Goal: Task Accomplishment & Management: Complete application form

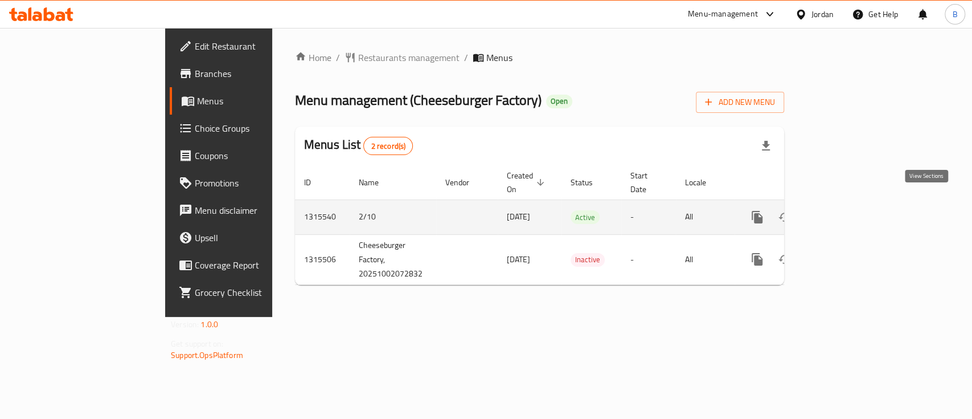
click at [845, 212] on icon "enhanced table" at bounding box center [839, 217] width 10 height 10
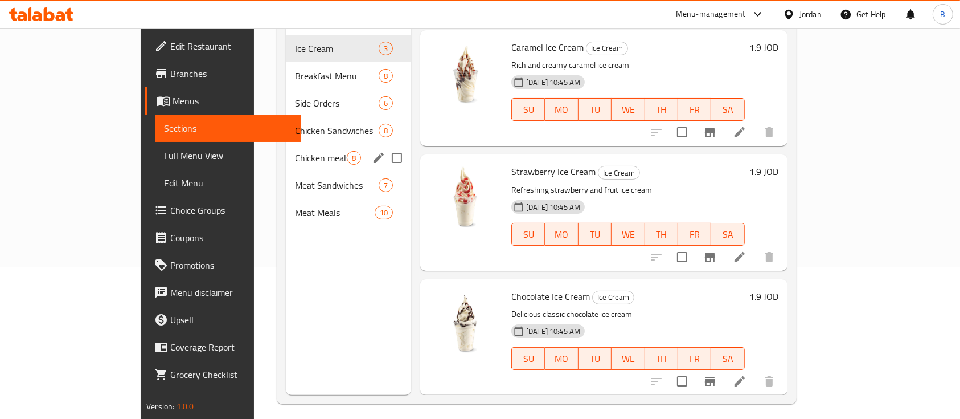
scroll to position [76, 0]
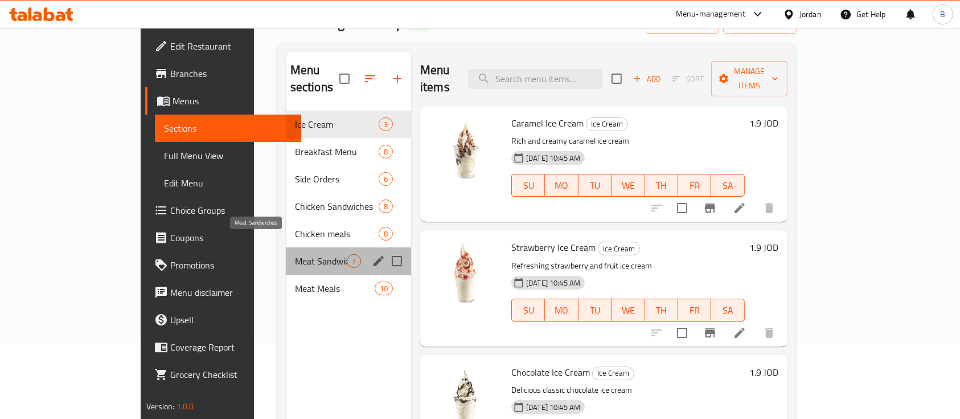
drag, startPoint x: 259, startPoint y: 242, endPoint x: 267, endPoint y: 243, distance: 8.1
click at [295, 254] on span "Meat Sandwiches" at bounding box center [321, 261] width 52 height 14
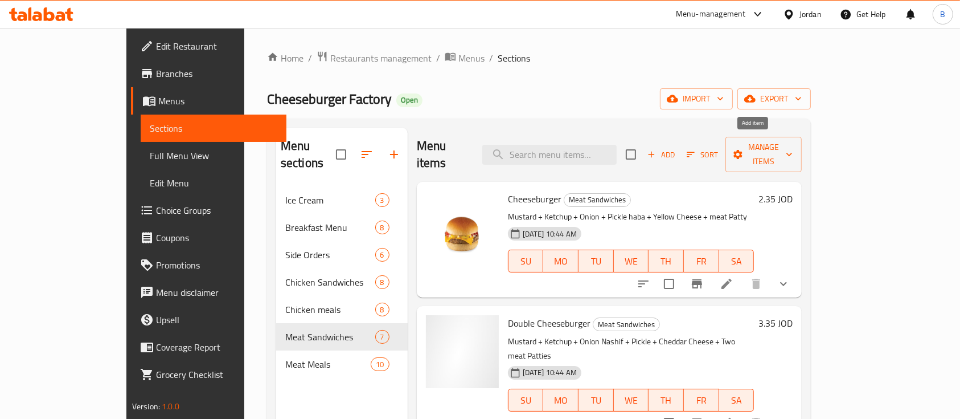
click at [677, 148] on span "Add" at bounding box center [661, 154] width 31 height 13
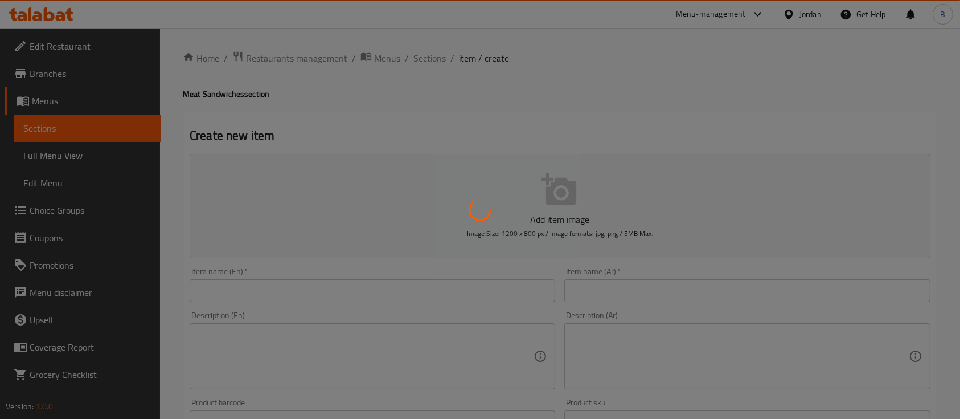
click at [380, 289] on div at bounding box center [480, 209] width 960 height 419
click at [380, 292] on div at bounding box center [480, 209] width 960 height 419
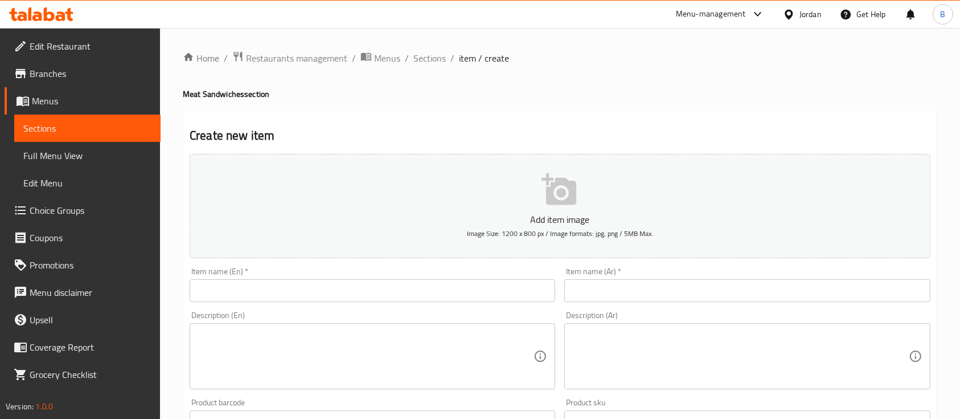
drag, startPoint x: 478, startPoint y: 290, endPoint x: 469, endPoint y: 287, distance: 9.7
click at [478, 290] on input "text" at bounding box center [373, 290] width 366 height 23
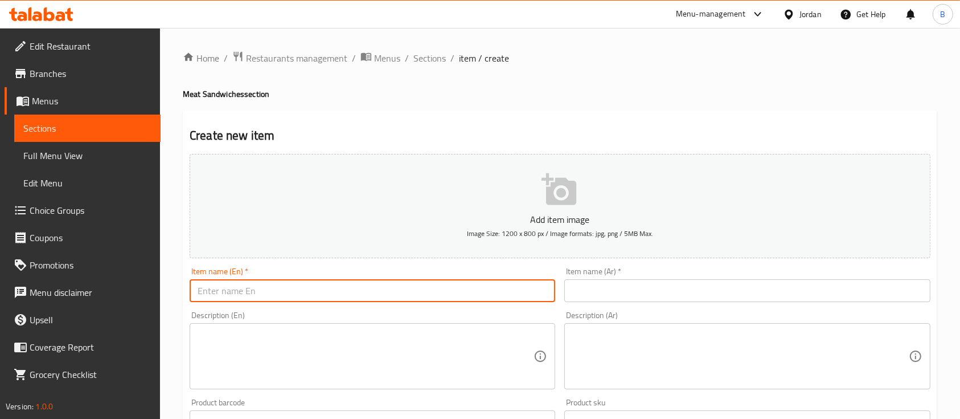
paste input "Mushroom Swiss Sandwich"
type input "Mushroom Swiss Sandwich"
click at [688, 284] on div "Item name (Ar)   * Item name (Ar) *" at bounding box center [747, 284] width 366 height 35
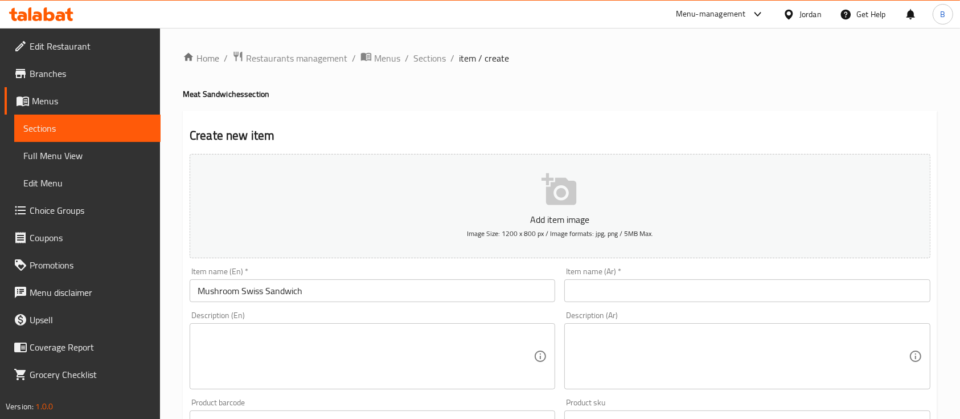
click at [695, 290] on input "text" at bounding box center [747, 290] width 366 height 23
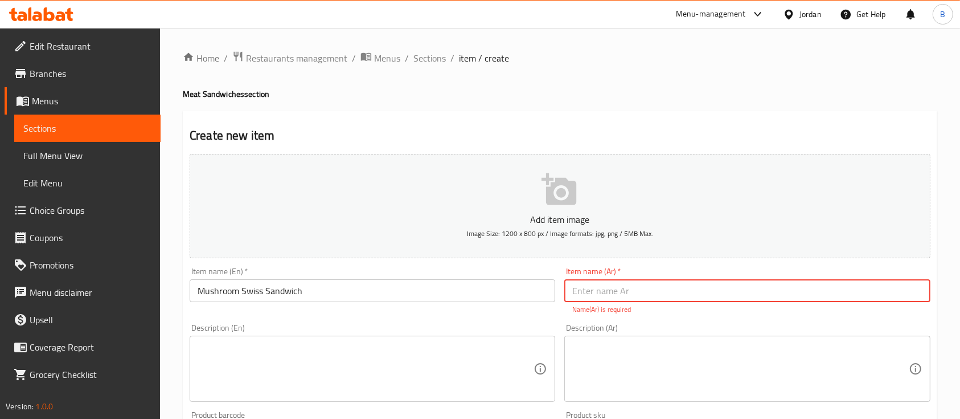
click at [648, 294] on input "text" at bounding box center [747, 290] width 366 height 23
type input "سويس ماشروم سندويشة"
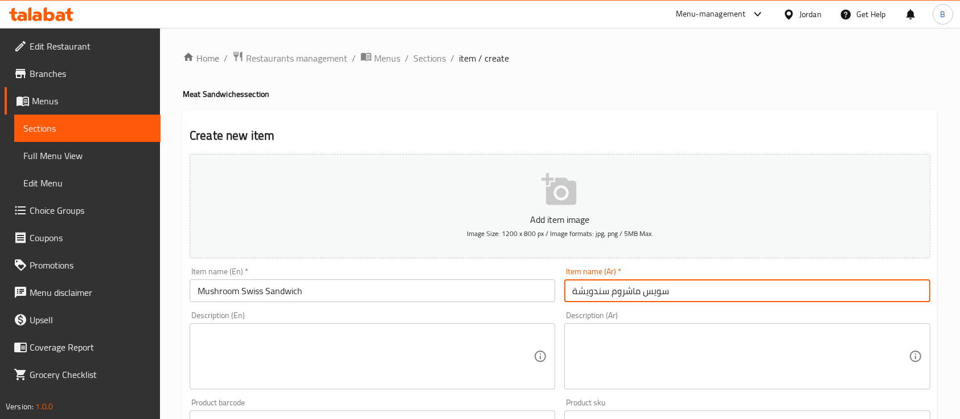
click at [439, 343] on textarea at bounding box center [366, 356] width 336 height 54
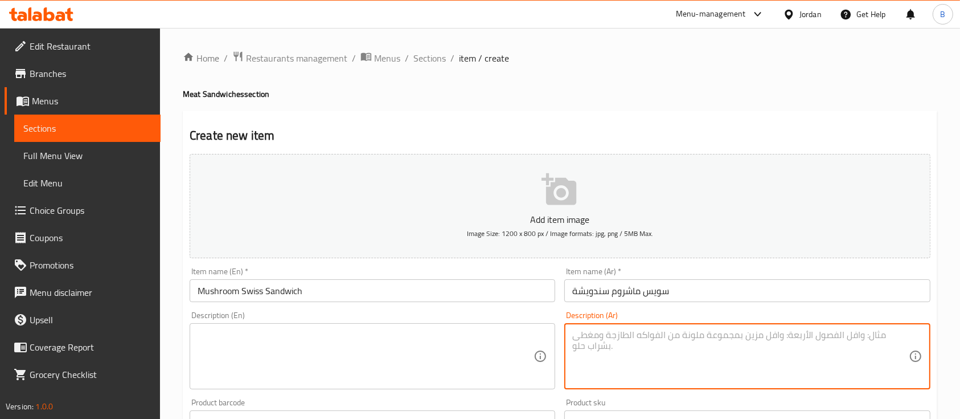
drag, startPoint x: 637, startPoint y: 356, endPoint x: 636, endPoint y: 362, distance: 6.4
click at [637, 358] on textarea at bounding box center [740, 356] width 336 height 54
paste textarea "خبز ساده بدون سمسم + خلطة الديمجلاس مع الفطر الطازج + 2 جبنة بيضاء"
type textarea "خبز ساده بدون سمسم + خلطة الديمجلاس مع الفطر الطازج + 2 جبنة بيضاء"
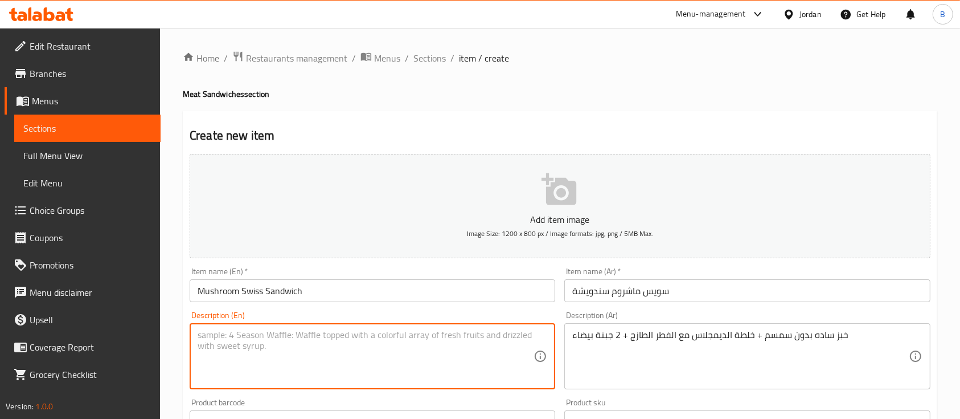
click at [262, 341] on textarea at bounding box center [366, 356] width 336 height 54
paste textarea "Plain bread without sesame + demi-glace sauce with fresh mushrooms + 2 white ch…"
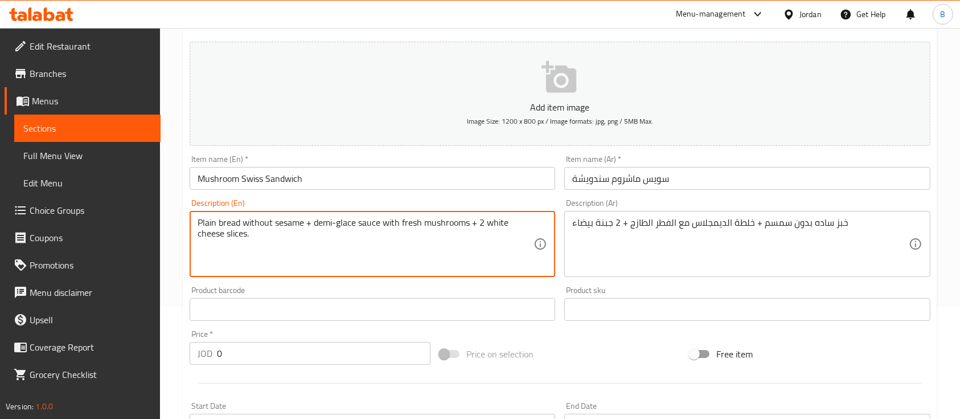
scroll to position [304, 0]
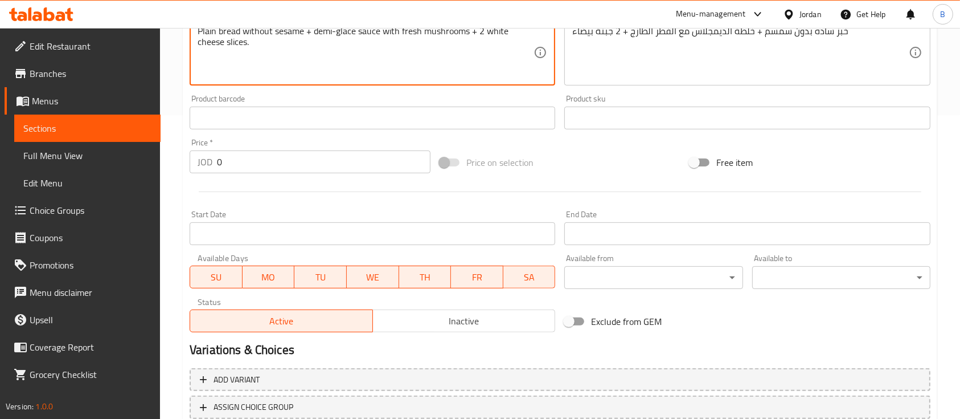
type textarea "Plain bread without sesame + demi-glace sauce with fresh mushrooms + 2 white ch…"
click at [238, 152] on input "0" at bounding box center [324, 161] width 214 height 23
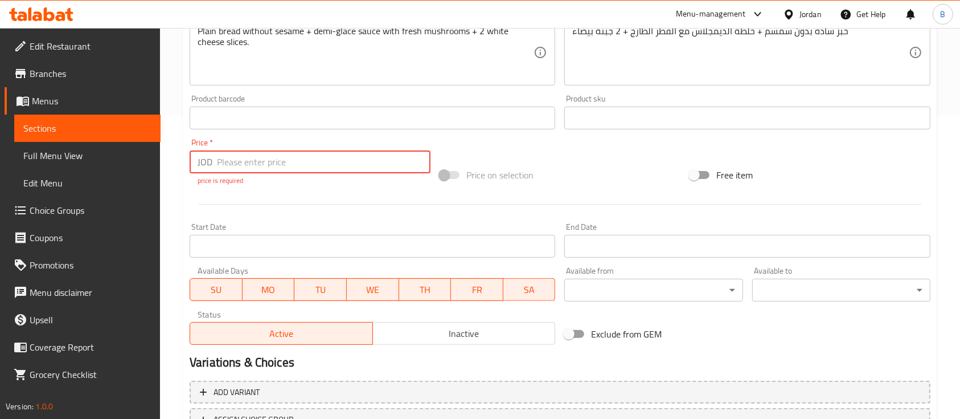
paste input "4.30"
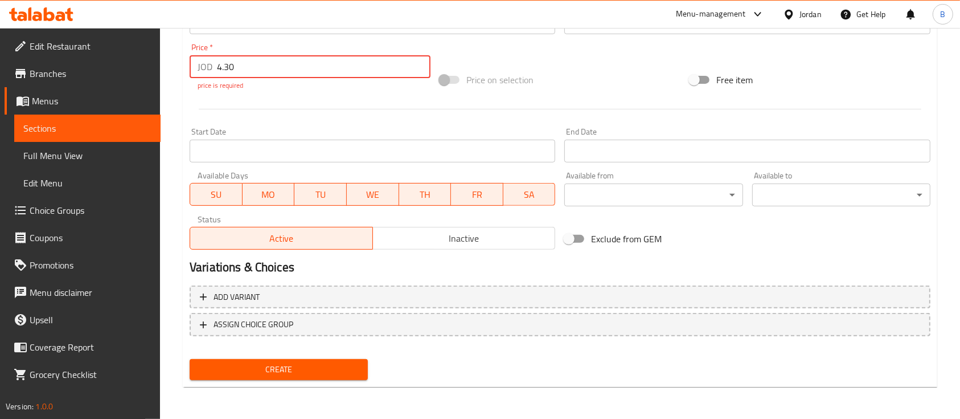
type input "4.30"
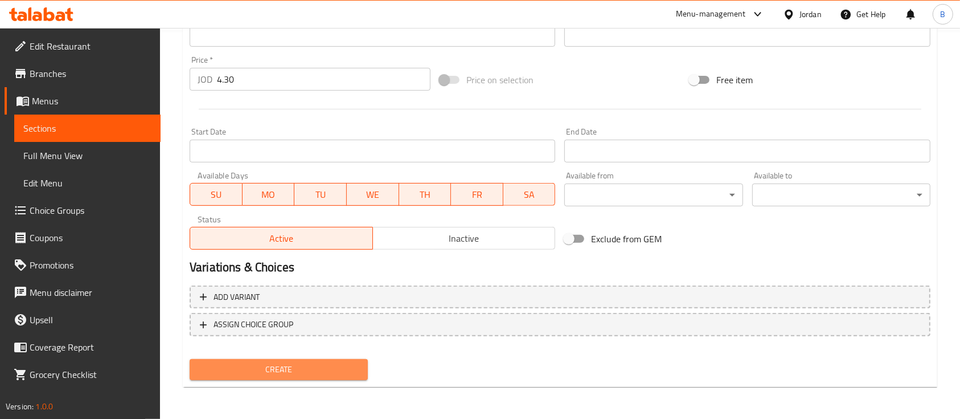
click at [322, 370] on span "Create" at bounding box center [279, 369] width 160 height 14
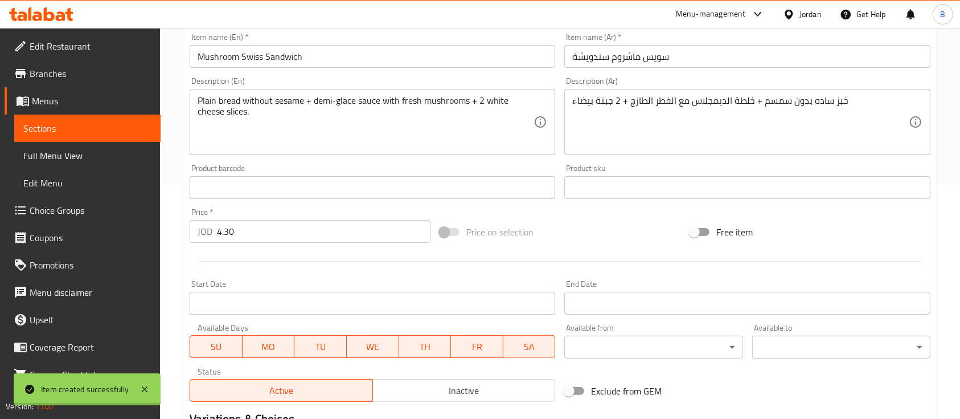
type input "0"
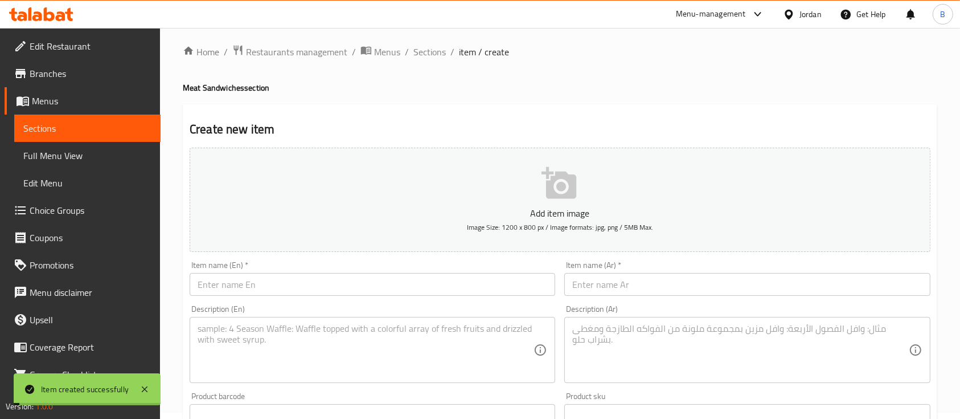
scroll to position [0, 0]
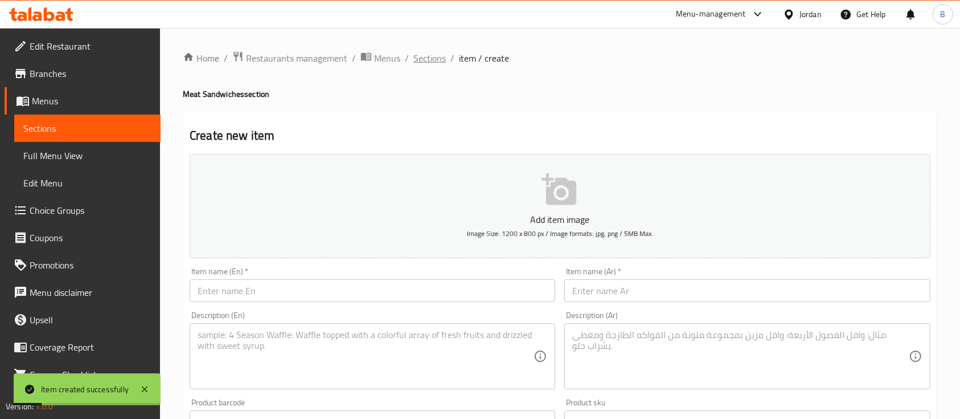
click at [422, 62] on span "Sections" at bounding box center [430, 58] width 32 height 14
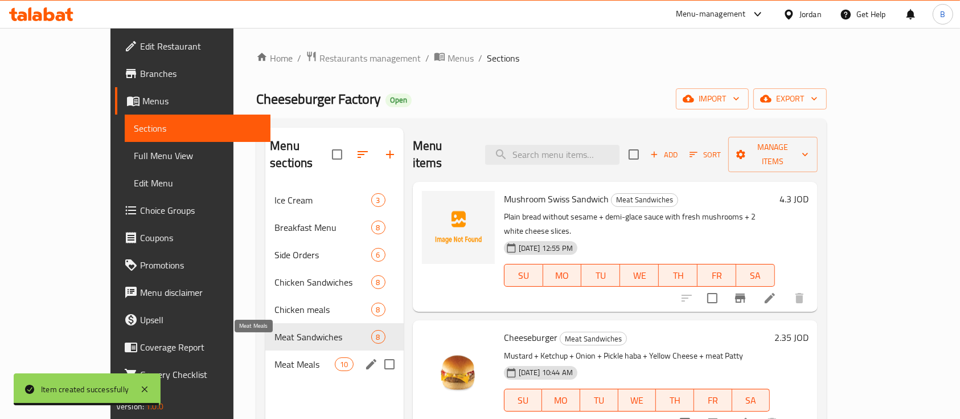
click at [275, 357] on span "Meat Meals" at bounding box center [305, 364] width 60 height 14
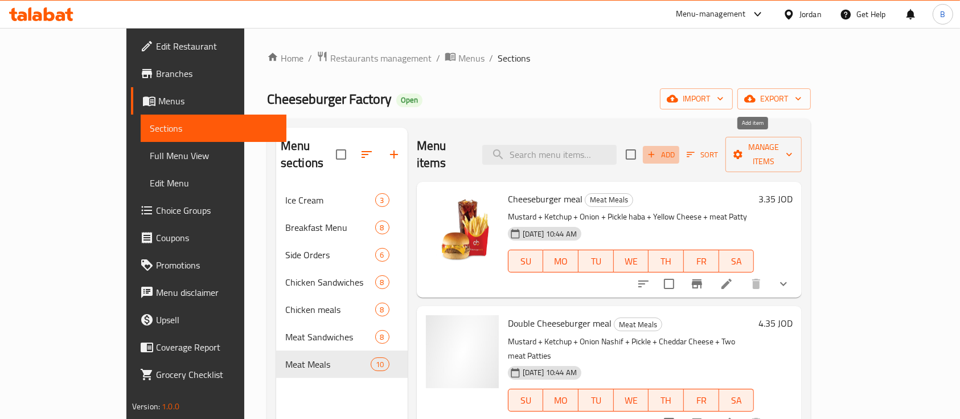
click at [677, 148] on span "Add" at bounding box center [661, 154] width 31 height 13
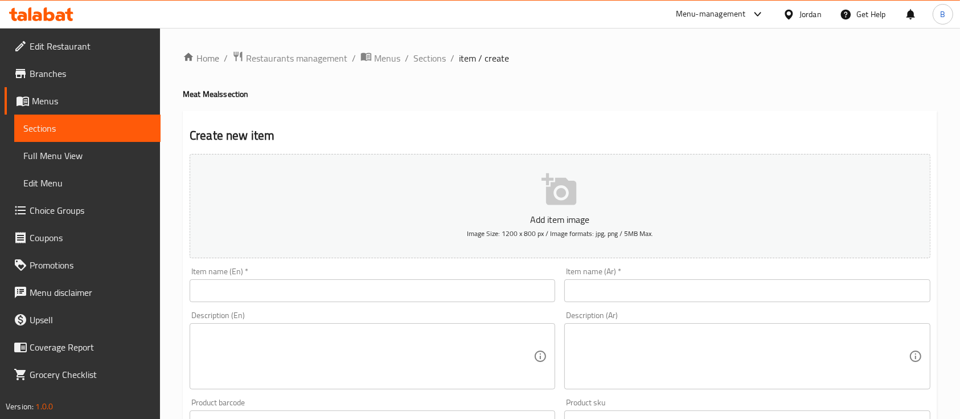
click at [244, 297] on input "text" at bounding box center [373, 290] width 366 height 23
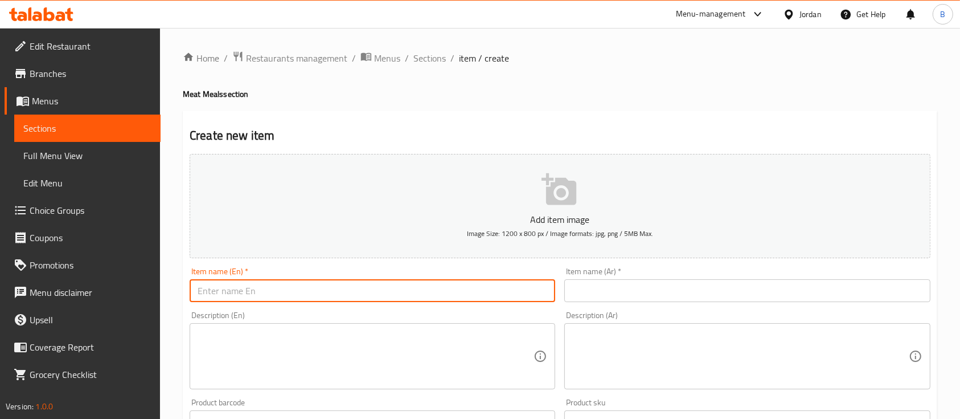
paste input "Mushroom Swiss Sandwich"
drag, startPoint x: 316, startPoint y: 291, endPoint x: 266, endPoint y: 300, distance: 50.3
click at [266, 300] on input "Mushroom Swiss Sandwich" at bounding box center [373, 290] width 366 height 23
type input "Mushroom Swiss Meal"
click at [605, 289] on input "text" at bounding box center [747, 290] width 366 height 23
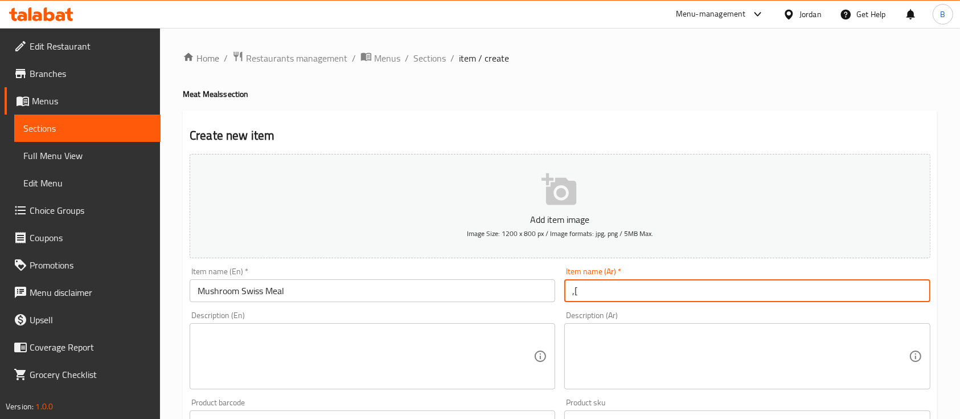
type input ","
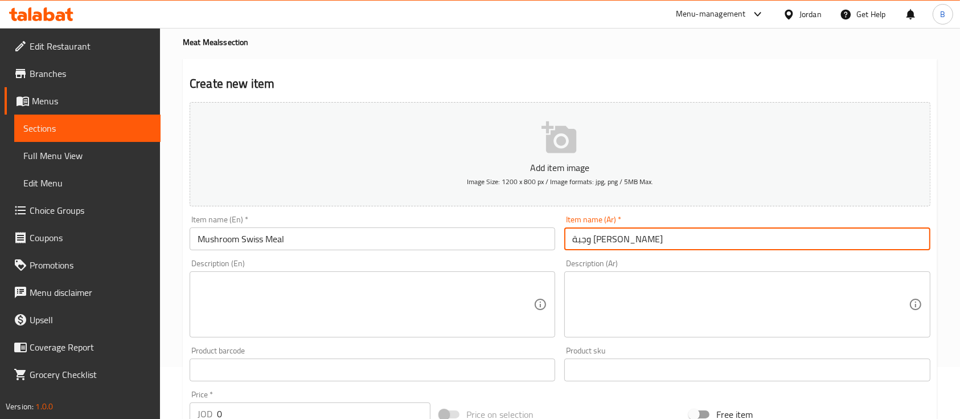
scroll to position [76, 0]
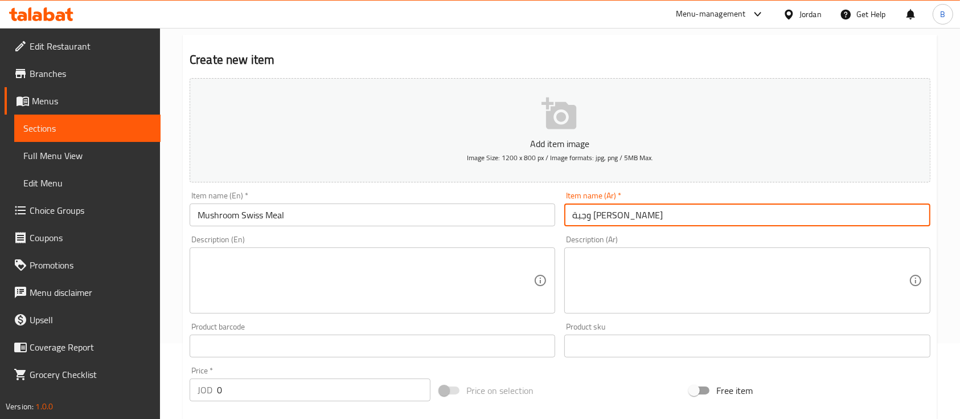
type input "وجبة [PERSON_NAME]"
click at [379, 291] on textarea at bounding box center [366, 280] width 336 height 54
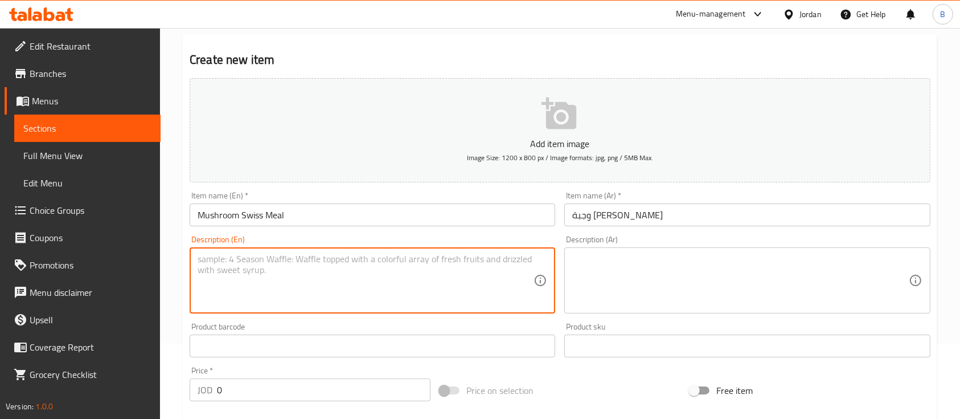
paste textarea "خبز ساده بدون سمسم + خلطة الديمجلاس مع الفطر الطازج + 2 جبنة بيضاء"
type textarea "خبز ساده بدون سمسم + خلطة الديمجلاس مع الفطر الطازج + 2 جبنة بيضاء"
click at [677, 278] on textarea at bounding box center [740, 280] width 336 height 54
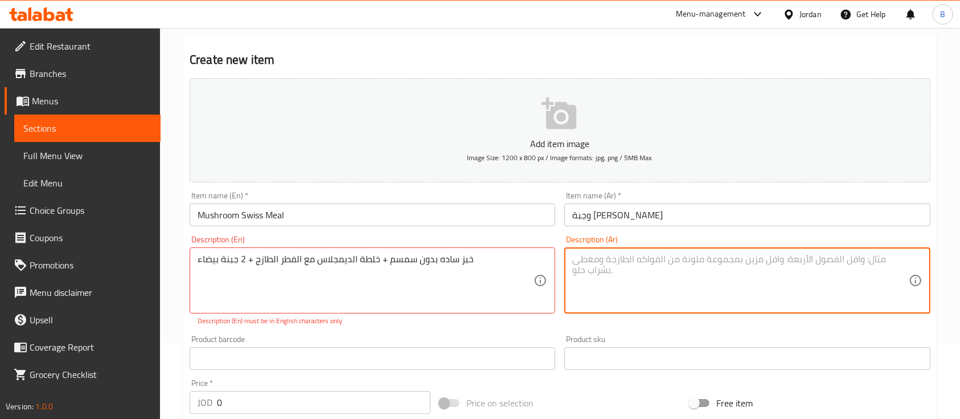
type textarea "ر"
paste textarea "Plain bread without sesame + demi-glace sauce with fresh mushrooms + 2 white ch…"
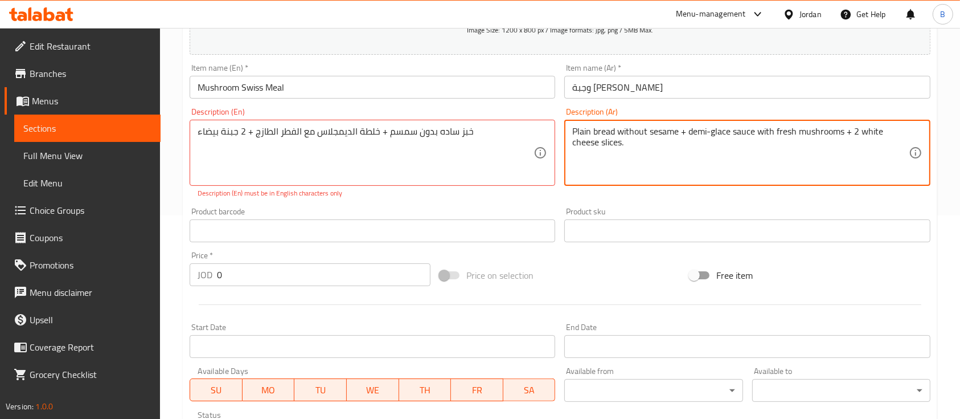
scroll to position [228, 0]
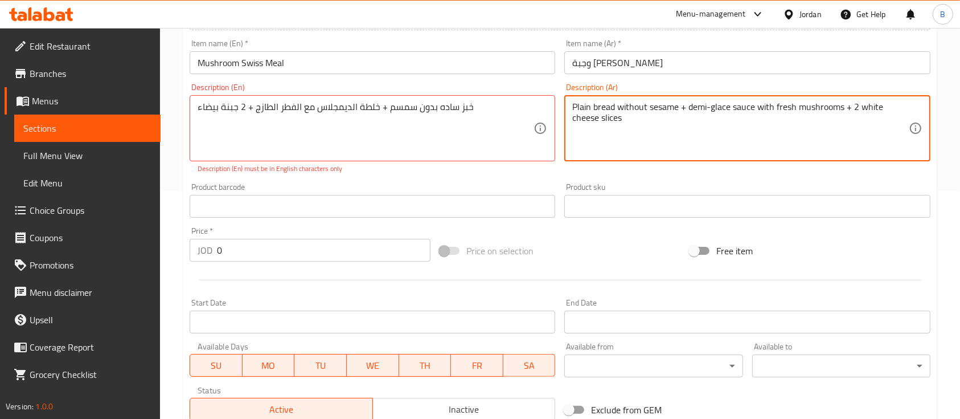
type textarea "Plain bread without sesame + demi-glace sauce with fresh mushrooms + 2 white ch…"
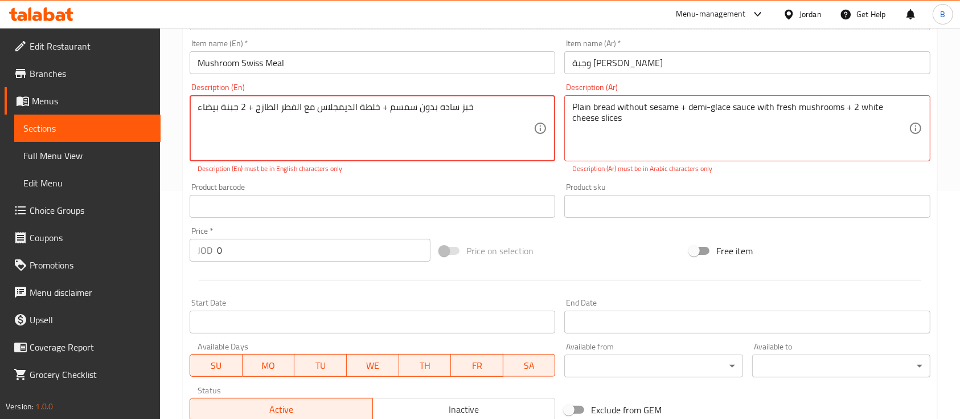
type textarea "خبز ساده بدون سمسم + خلطة الديمجلاس مع الفطر الطازج + 2 جبنة بيضاء"
click at [332, 249] on input "0" at bounding box center [324, 250] width 214 height 23
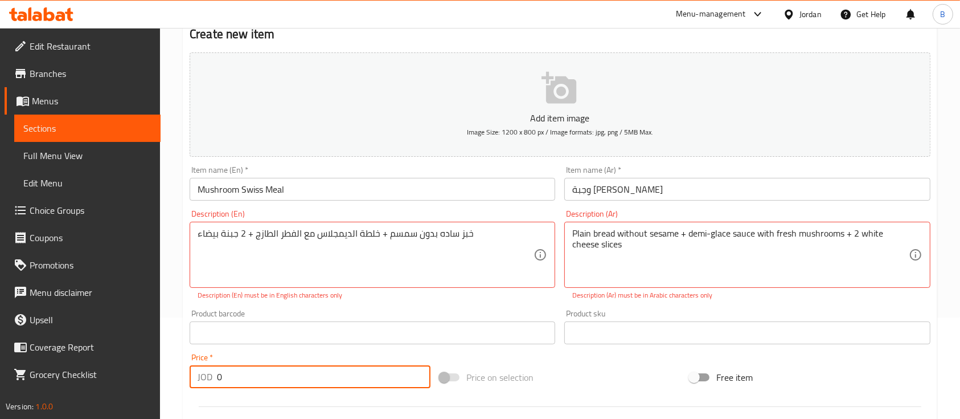
scroll to position [152, 0]
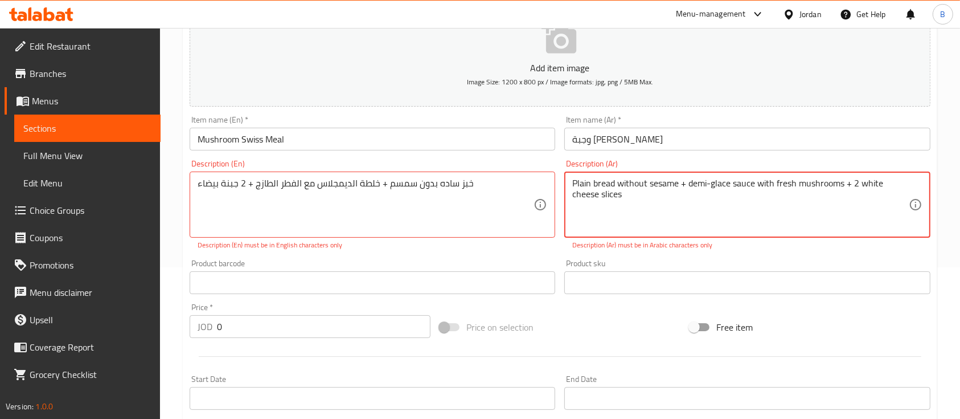
click at [658, 216] on textarea "Plain bread without sesame + demi-glace sauce with fresh mushrooms + 2 white ch…" at bounding box center [740, 205] width 336 height 54
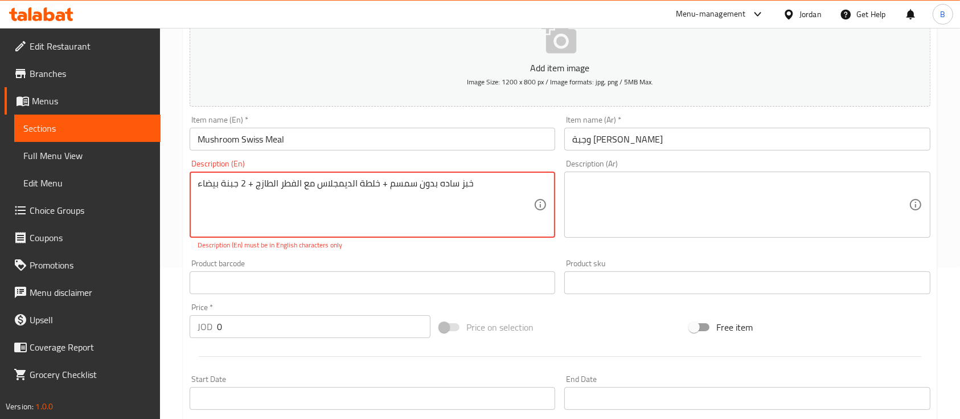
click at [476, 189] on textarea "خبز ساده بدون سمسم + خلطة الديمجلاس مع الفطر الطازج + 2 جبنة بيضاء" at bounding box center [366, 205] width 336 height 54
paste textarea "Plain bread without sesame + demi-glace sauce with fresh mushrooms + 2 white ch…"
type textarea "Plain bread without sesame + demi-glace sauce with fresh mushrooms + 2 white ch…"
click at [761, 209] on textarea at bounding box center [740, 205] width 336 height 54
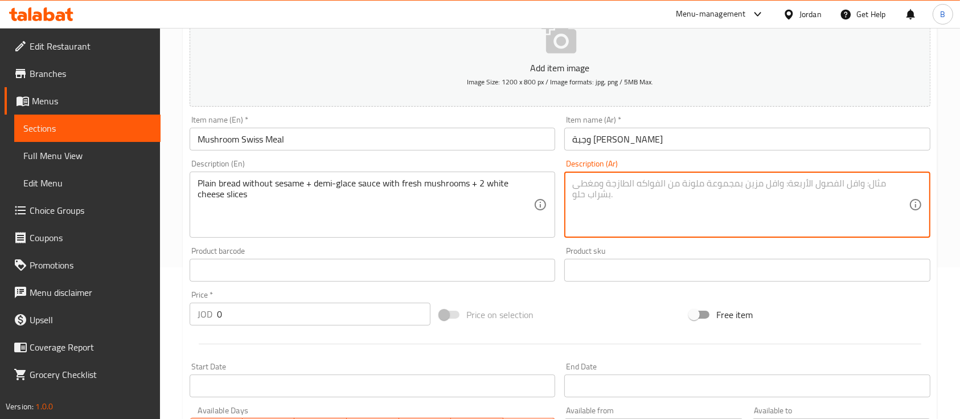
paste textarea "خبز ساده بدون سمسم + خلطة الديمجلاس مع الفطر الطازج + 2 جبنة بيضاء"
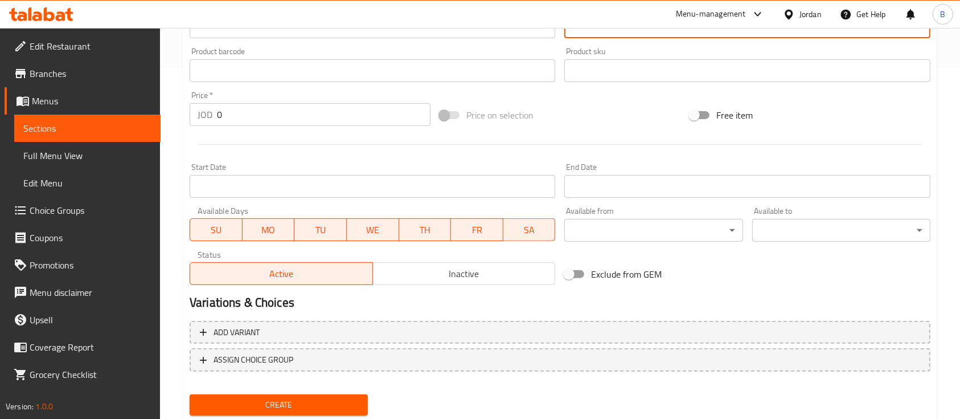
scroll to position [386, 0]
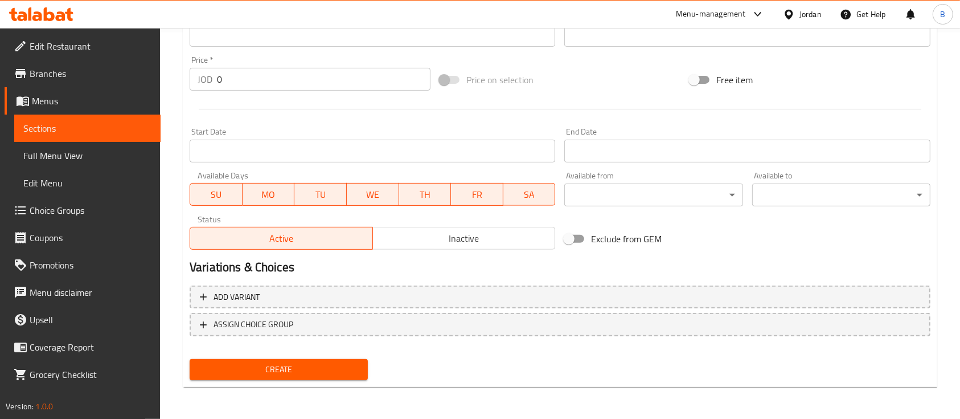
type textarea "خبز ساده بدون سمسم + خلطة الديمجلاس مع الفطر الطازج + 2 جبنة بيضاء"
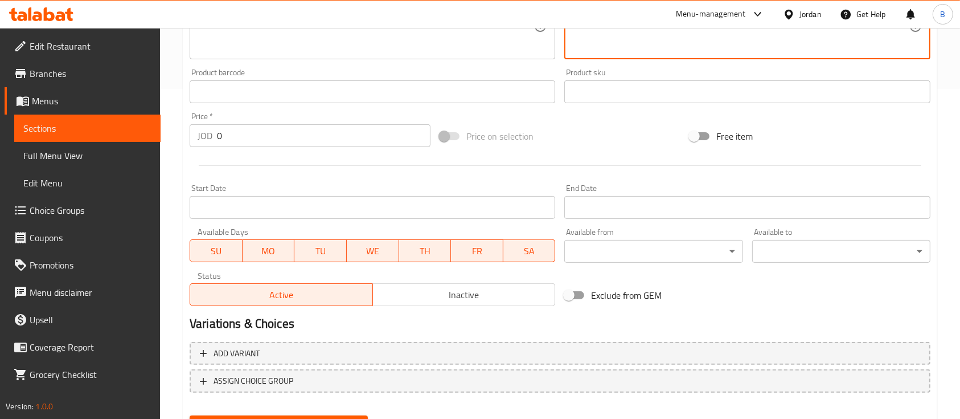
scroll to position [310, 0]
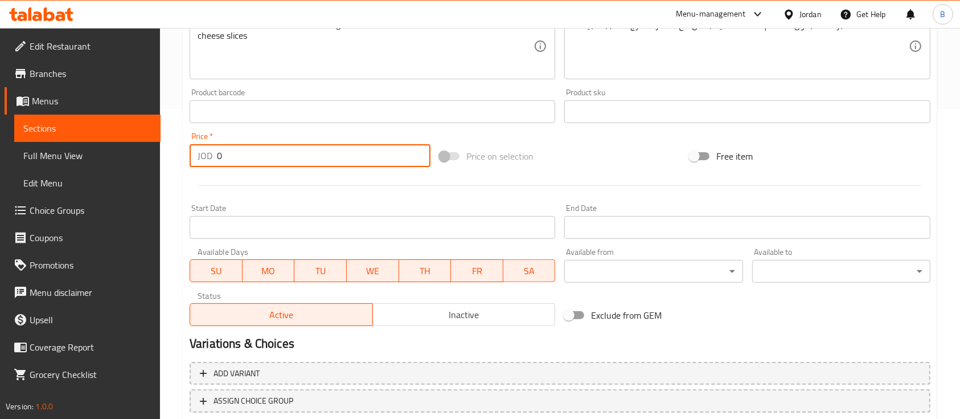
click at [264, 163] on input "0" at bounding box center [324, 155] width 214 height 23
paste input "5.30"
type input "0"
paste input "5.30"
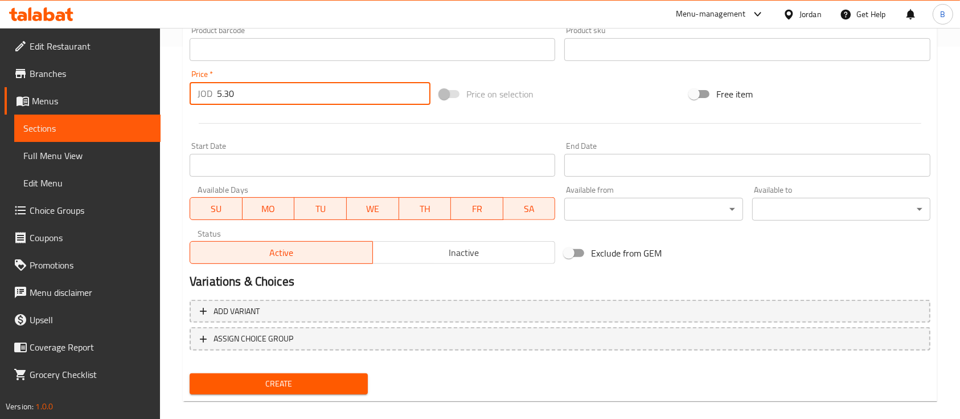
scroll to position [386, 0]
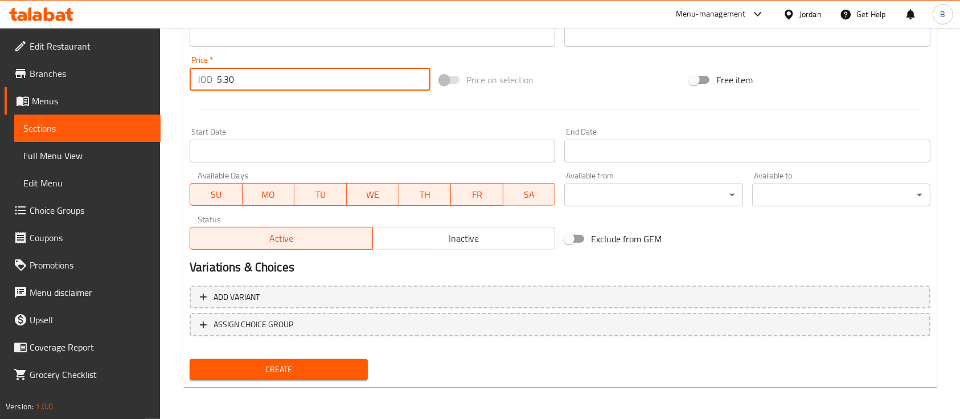
type input "5.30"
click at [297, 369] on span "Create" at bounding box center [279, 369] width 160 height 14
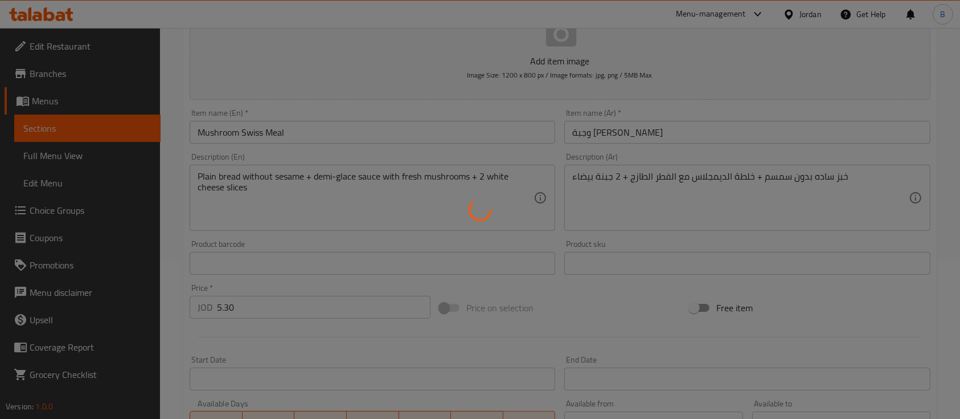
scroll to position [108, 0]
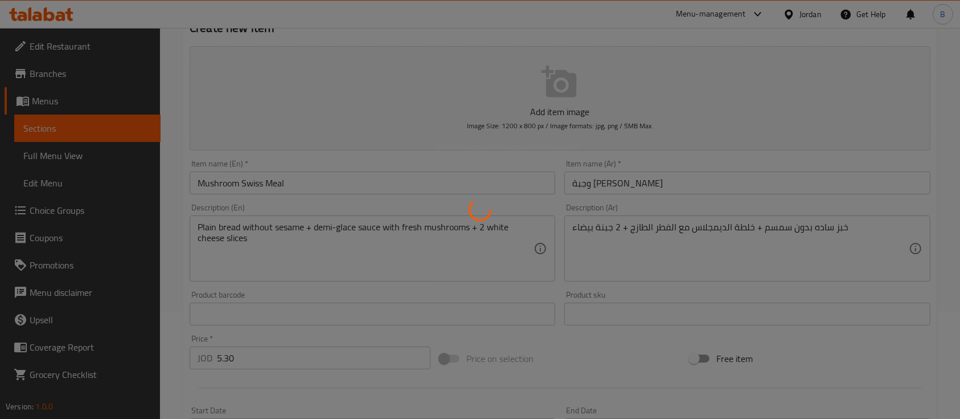
type input "0"
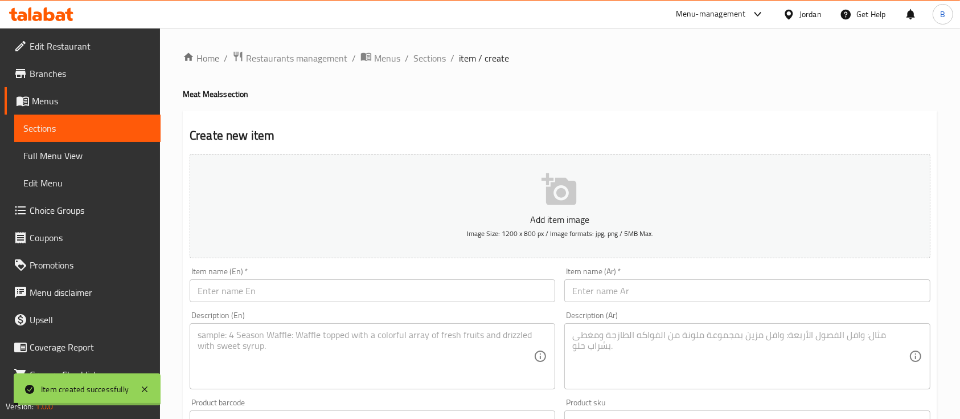
scroll to position [0, 0]
click at [426, 55] on span "Sections" at bounding box center [430, 58] width 32 height 14
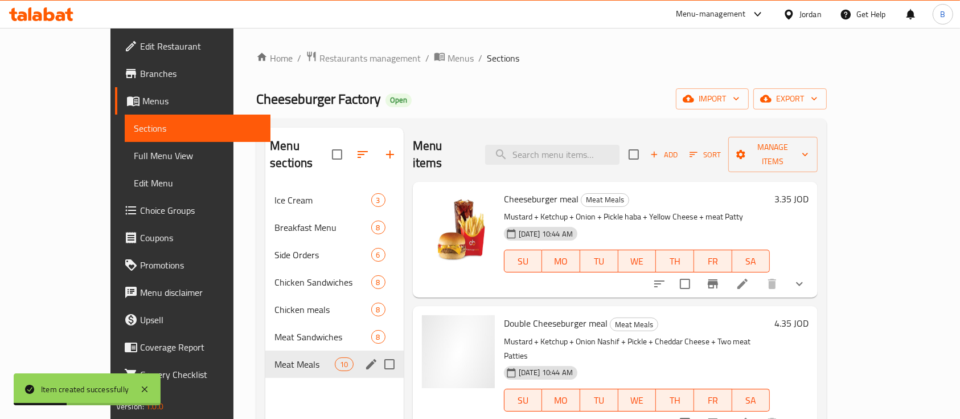
click at [265, 354] on div "Meat Meals 10" at bounding box center [334, 363] width 138 height 27
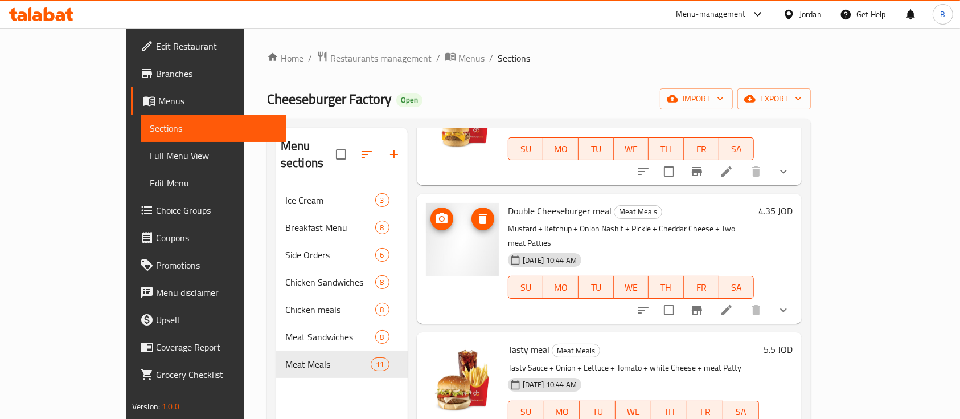
scroll to position [228, 0]
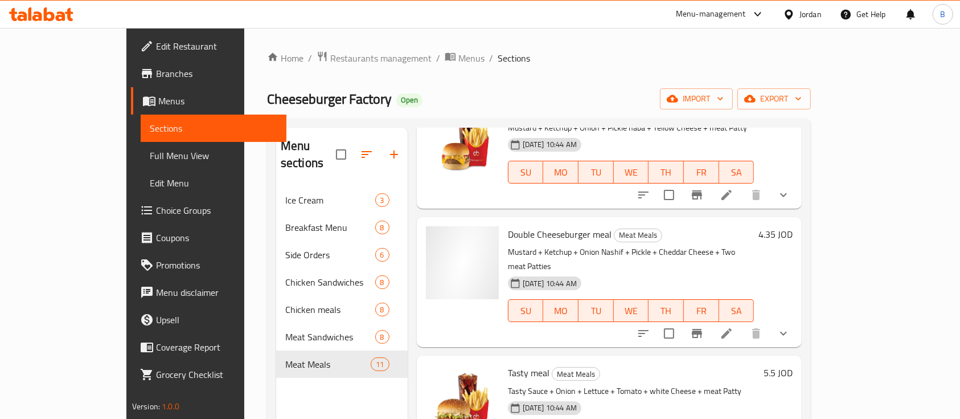
click at [309, 68] on div "Home / Restaurants management / Menus / Sections Cheeseburger Factory Open impo…" at bounding box center [539, 303] width 544 height 505
click at [330, 65] on span "Restaurants management" at bounding box center [380, 58] width 101 height 14
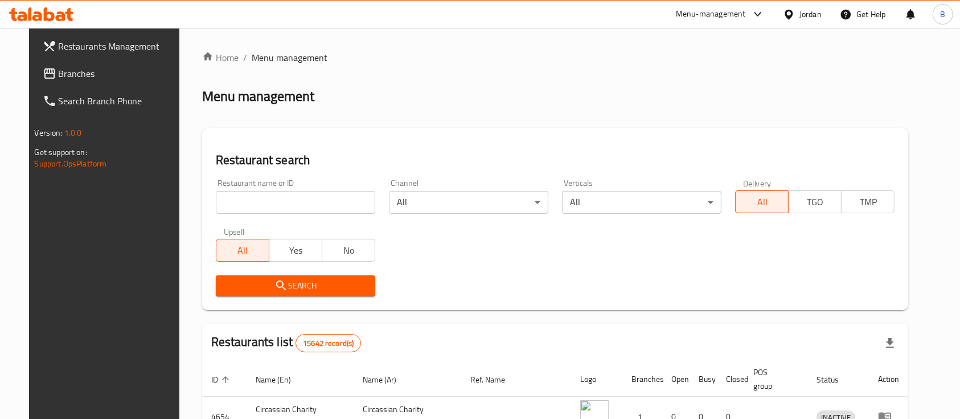
click at [304, 203] on input "search" at bounding box center [295, 202] width 159 height 23
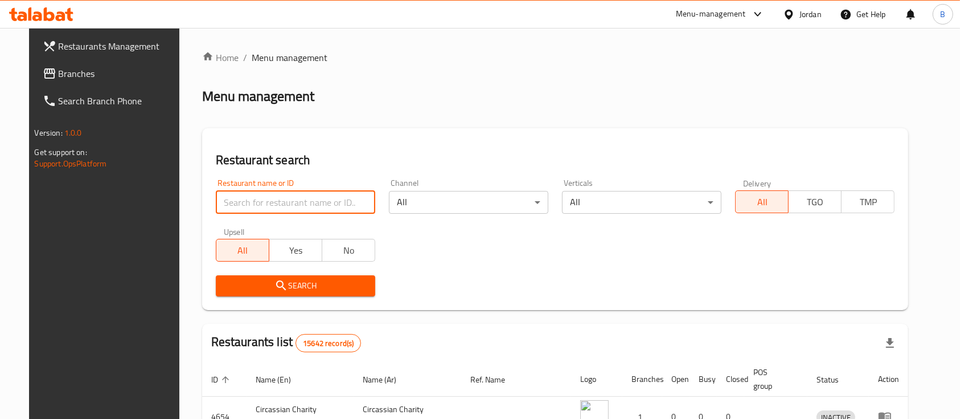
paste input "[DEMOGRAPHIC_DATA] [PERSON_NAME]"
type input "[DEMOGRAPHIC_DATA] [PERSON_NAME]"
click button "Search" at bounding box center [295, 285] width 159 height 21
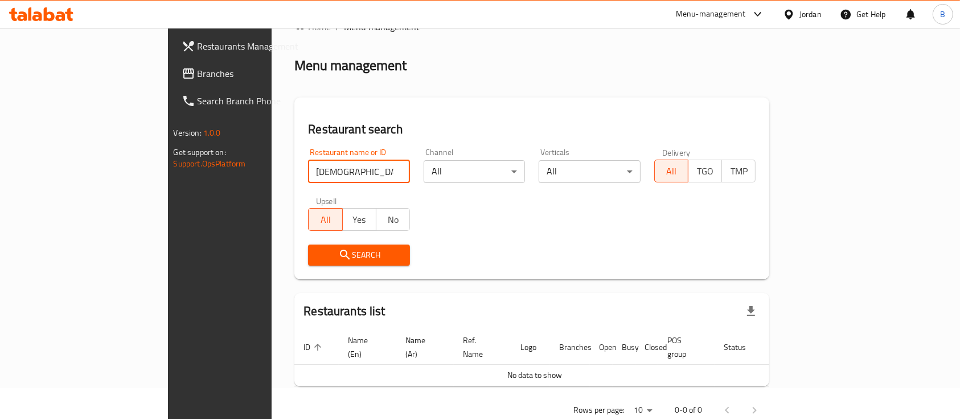
scroll to position [46, 0]
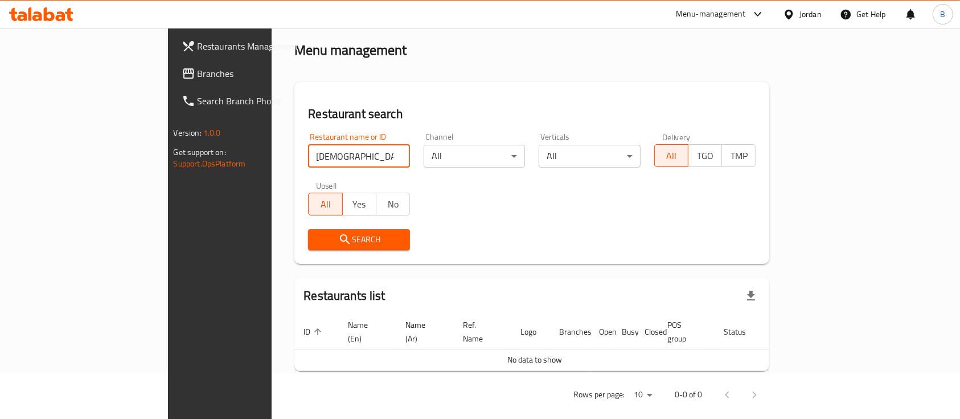
click at [360, 155] on input "[DEMOGRAPHIC_DATA] [PERSON_NAME]" at bounding box center [359, 156] width 102 height 23
click at [352, 159] on input "[DEMOGRAPHIC_DATA] [PERSON_NAME]" at bounding box center [359, 156] width 102 height 23
click at [353, 155] on input "[DEMOGRAPHIC_DATA] [PERSON_NAME]" at bounding box center [359, 156] width 102 height 23
click at [353, 158] on input "search" at bounding box center [359, 156] width 102 height 23
